Goal: Task Accomplishment & Management: Manage account settings

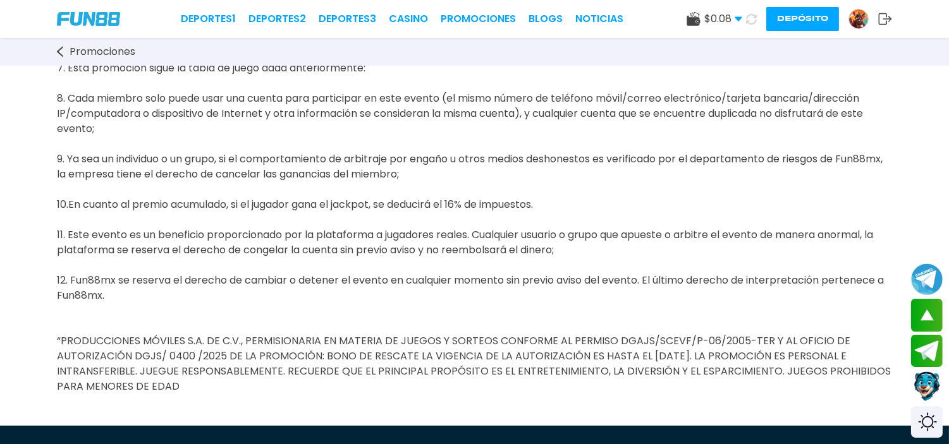
click at [798, 8] on button "Depósito" at bounding box center [802, 19] width 73 height 24
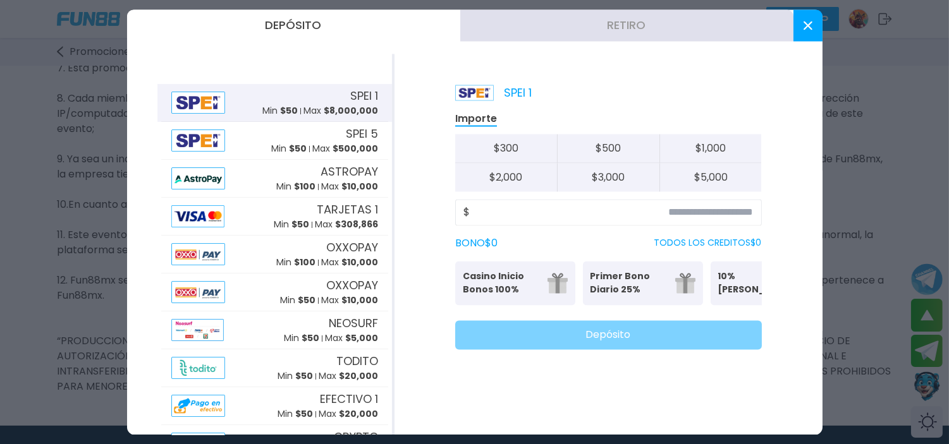
click at [611, 30] on button "Retiro" at bounding box center [626, 25] width 333 height 32
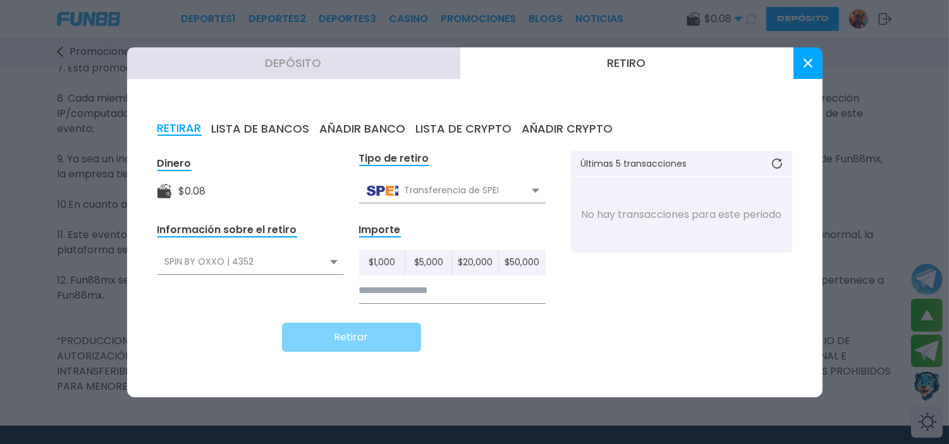
click at [354, 128] on button "AÑADIR BANCO" at bounding box center [363, 129] width 86 height 14
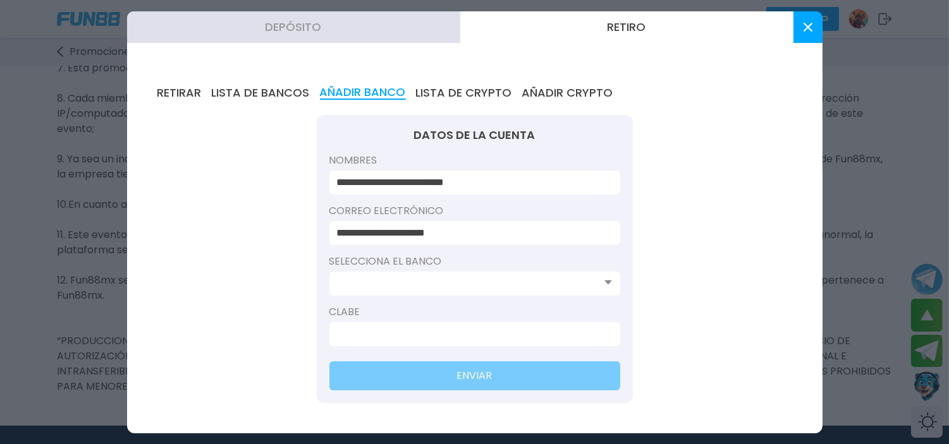
click at [454, 274] on div at bounding box center [474, 284] width 291 height 24
click at [456, 288] on input at bounding box center [471, 283] width 268 height 15
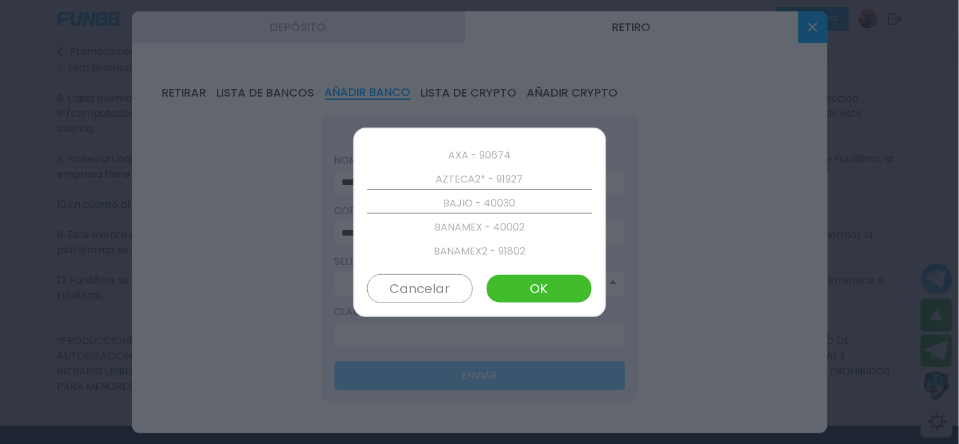
scroll to position [360, 0]
click at [496, 178] on p "AZTECA2* - 91927" at bounding box center [479, 178] width 225 height 24
drag, startPoint x: 427, startPoint y: 291, endPoint x: 756, endPoint y: 209, distance: 338.6
click at [428, 291] on button "Cancelar" at bounding box center [420, 288] width 106 height 29
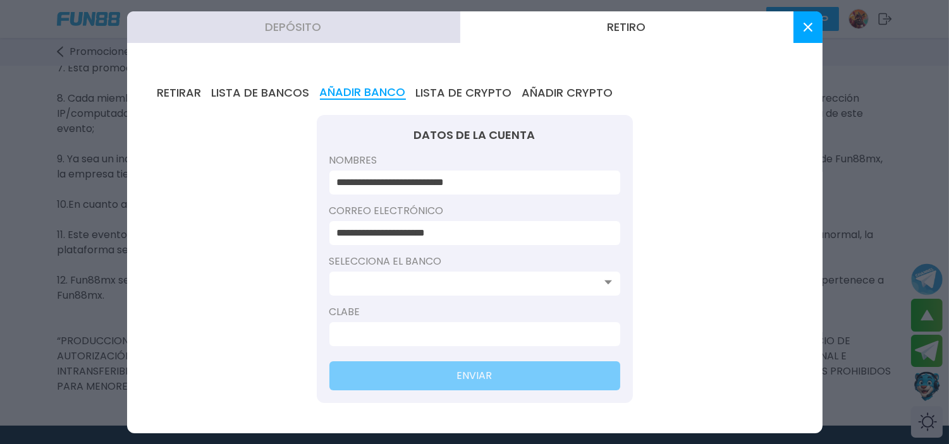
click at [807, 30] on icon at bounding box center [807, 27] width 9 height 9
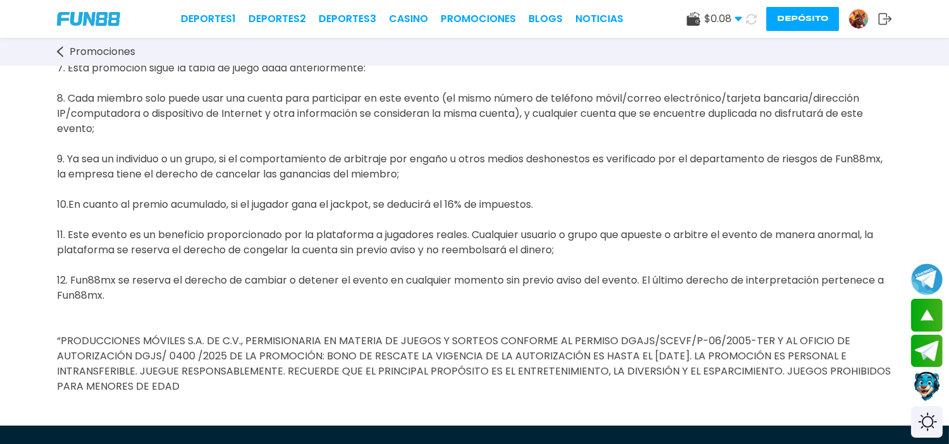
click at [810, 15] on button "Depósito" at bounding box center [802, 19] width 73 height 24
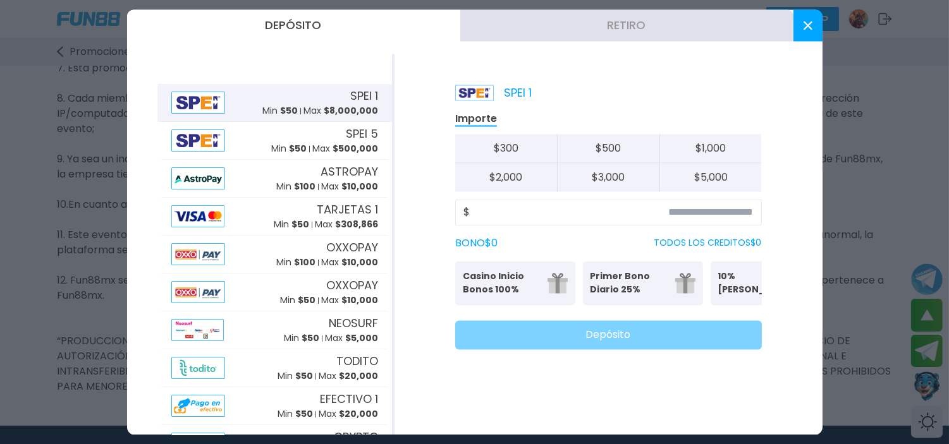
click at [642, 25] on button "Retiro" at bounding box center [626, 25] width 333 height 32
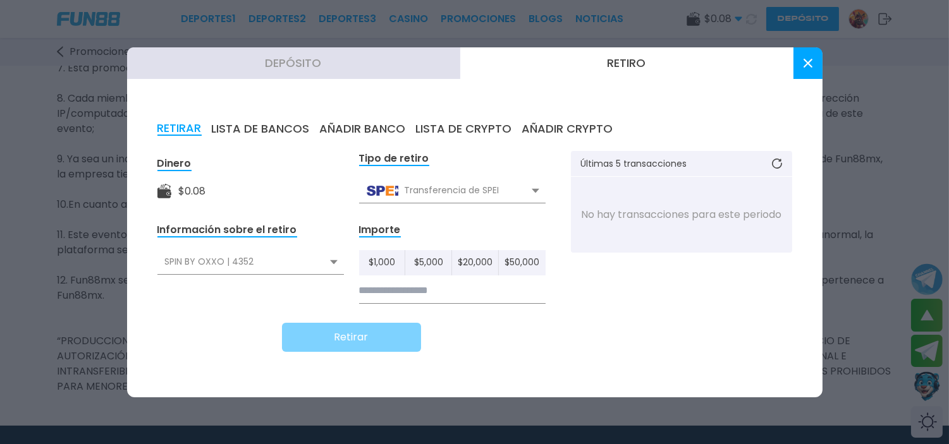
click at [373, 130] on button "AÑADIR BANCO" at bounding box center [363, 129] width 86 height 14
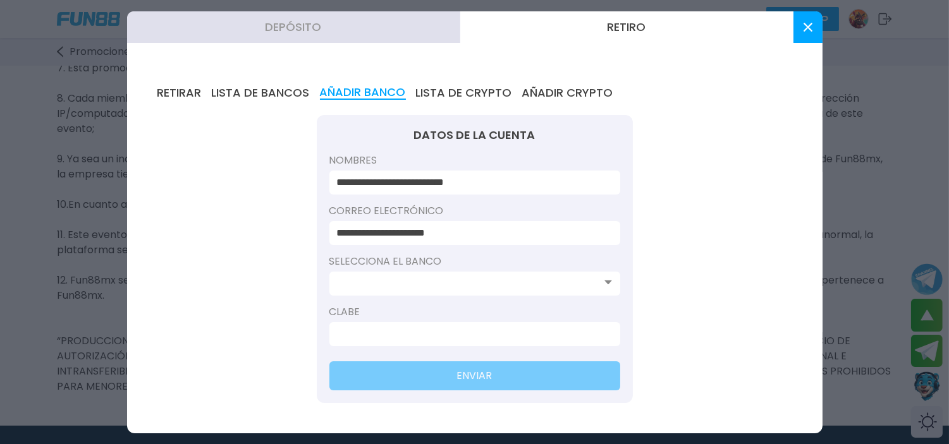
click at [416, 276] on input at bounding box center [471, 283] width 268 height 15
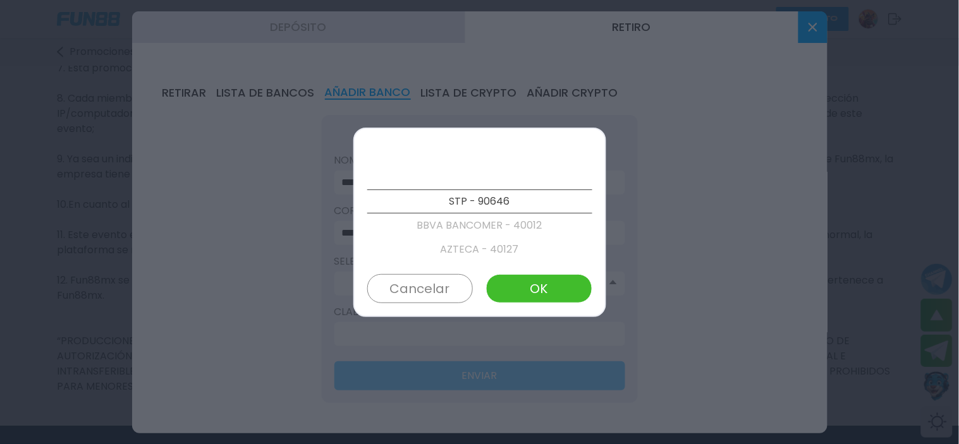
click at [475, 249] on p "AZTECA - 40127" at bounding box center [479, 250] width 225 height 24
click at [483, 201] on p "AZTECA2* - 91927" at bounding box center [479, 202] width 225 height 24
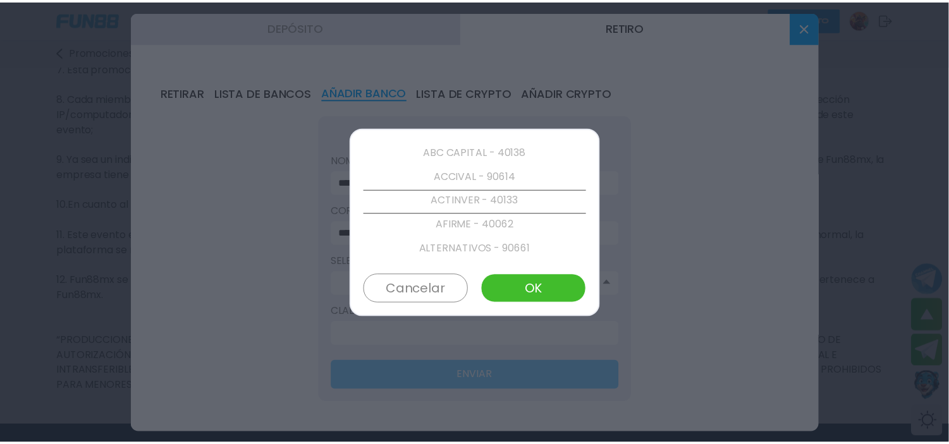
scroll to position [0, 0]
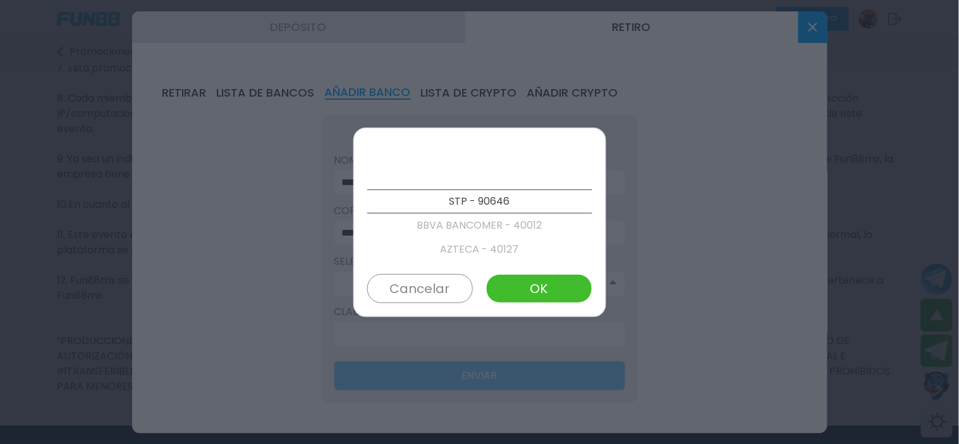
click at [415, 283] on button "Cancelar" at bounding box center [420, 288] width 106 height 29
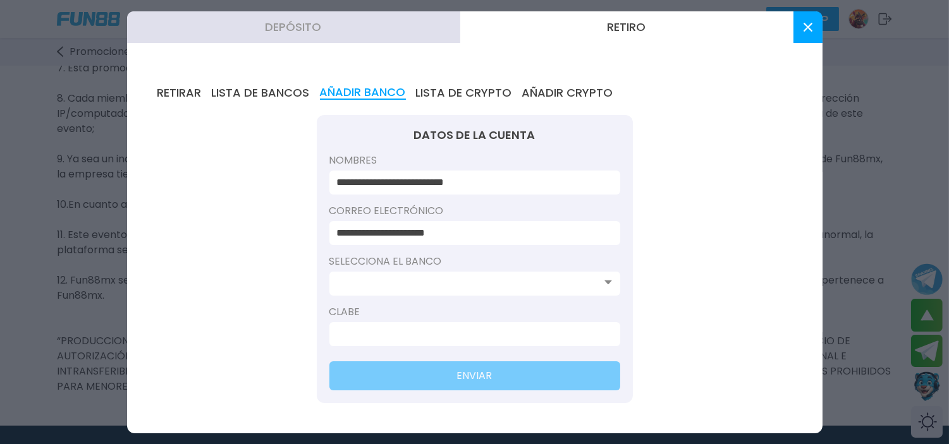
click at [807, 25] on icon at bounding box center [807, 27] width 9 height 9
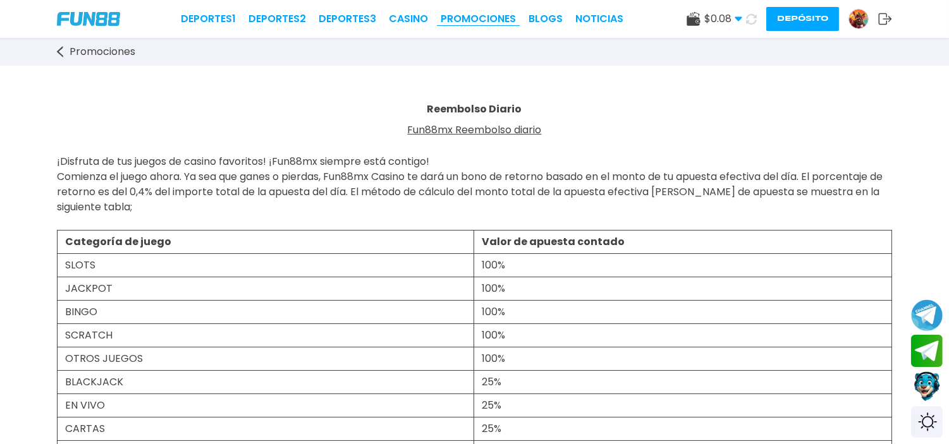
click at [495, 16] on link "Promociones" at bounding box center [478, 18] width 75 height 15
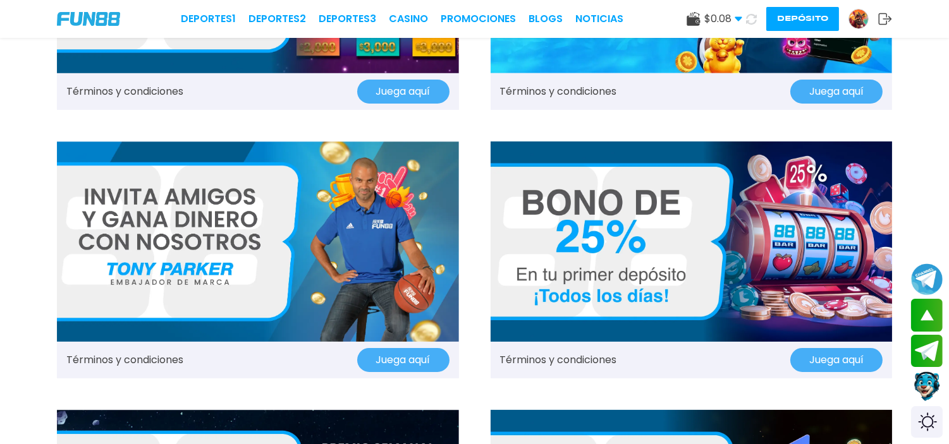
scroll to position [491, 0]
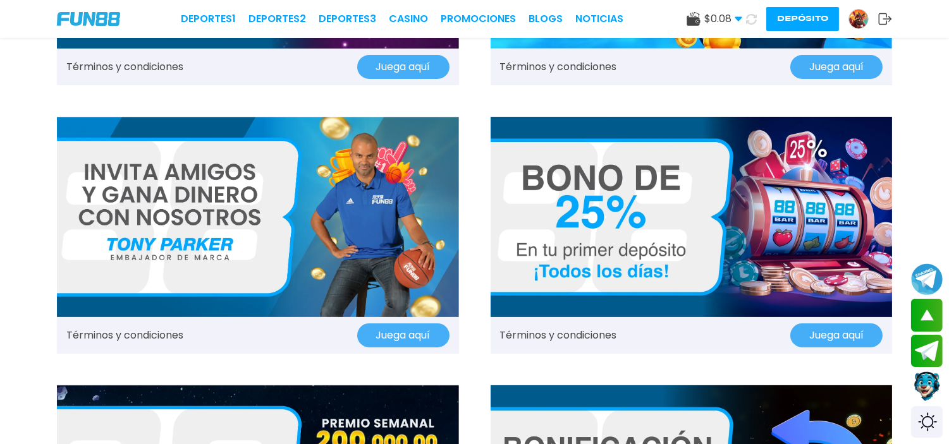
click at [164, 337] on link "Términos y condiciones" at bounding box center [124, 335] width 117 height 15
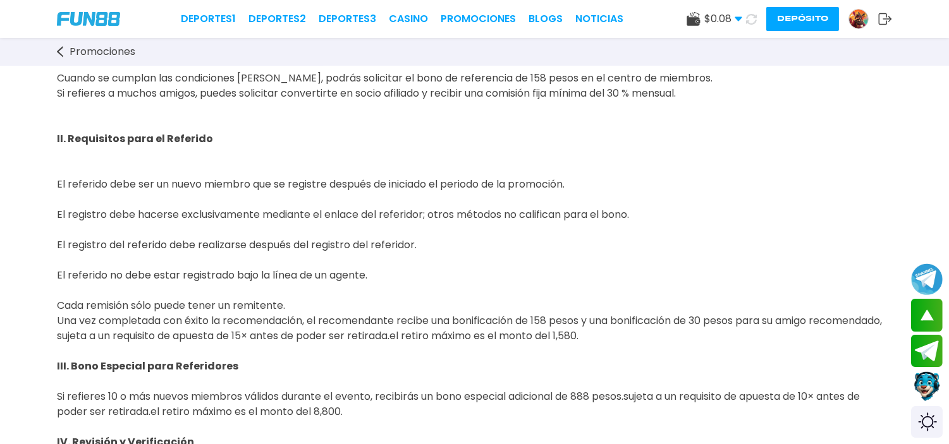
scroll to position [561, 0]
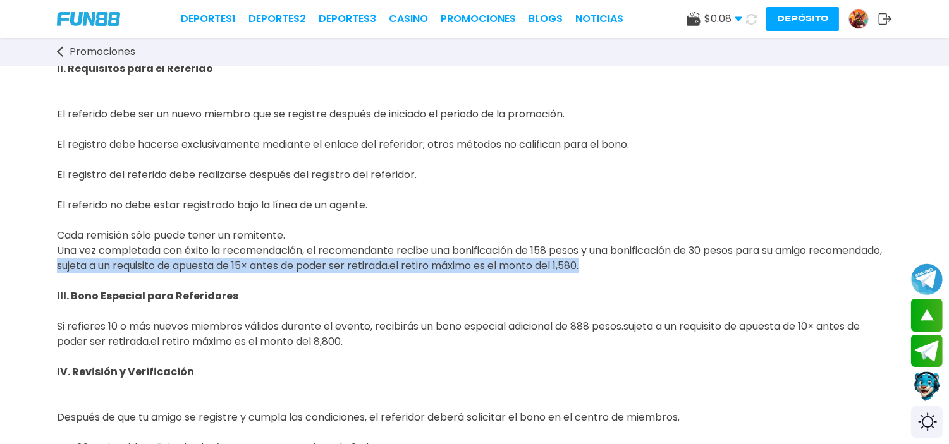
drag, startPoint x: 131, startPoint y: 265, endPoint x: 700, endPoint y: 261, distance: 568.9
copy p "sujeta a un requisito de apuesta de 15× antes de poder ser retirada. el retiro …"
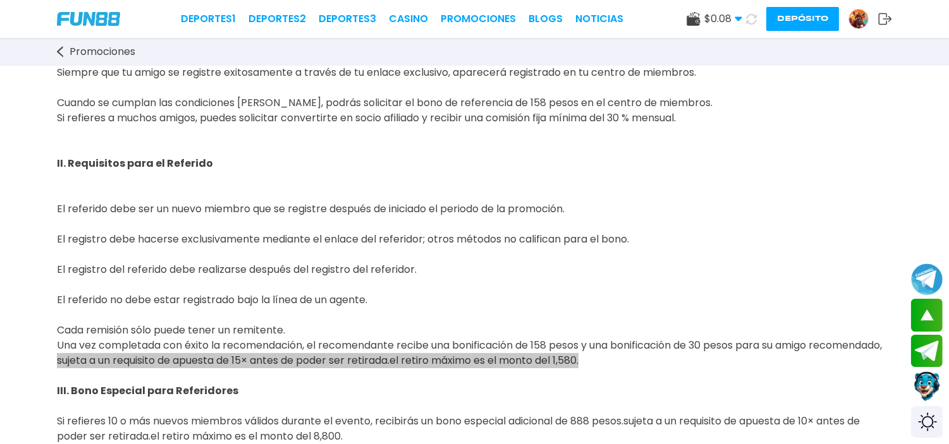
scroll to position [491, 0]
